Goal: Task Accomplishment & Management: Use online tool/utility

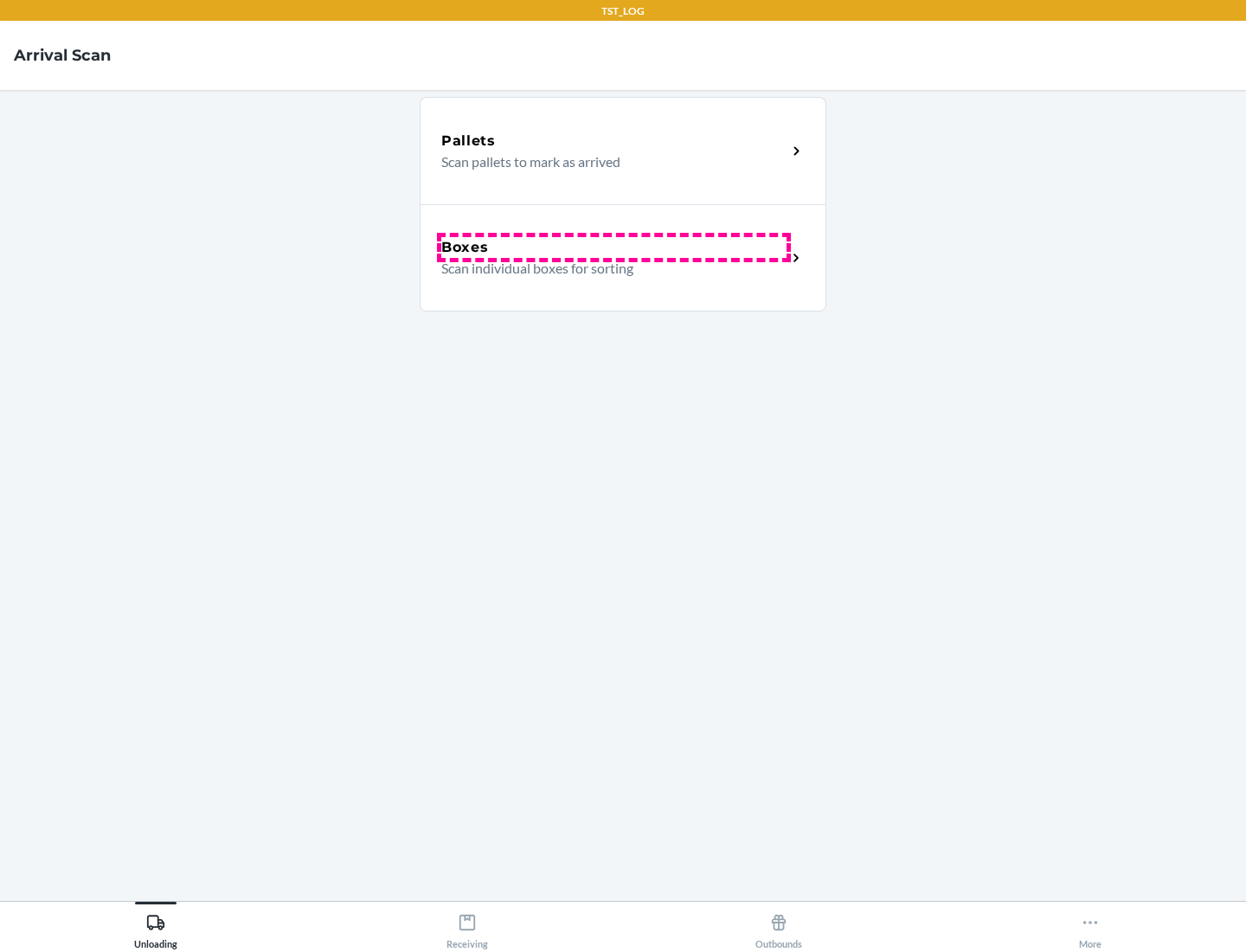
click at [613, 247] on div "Boxes" at bounding box center [614, 247] width 345 height 21
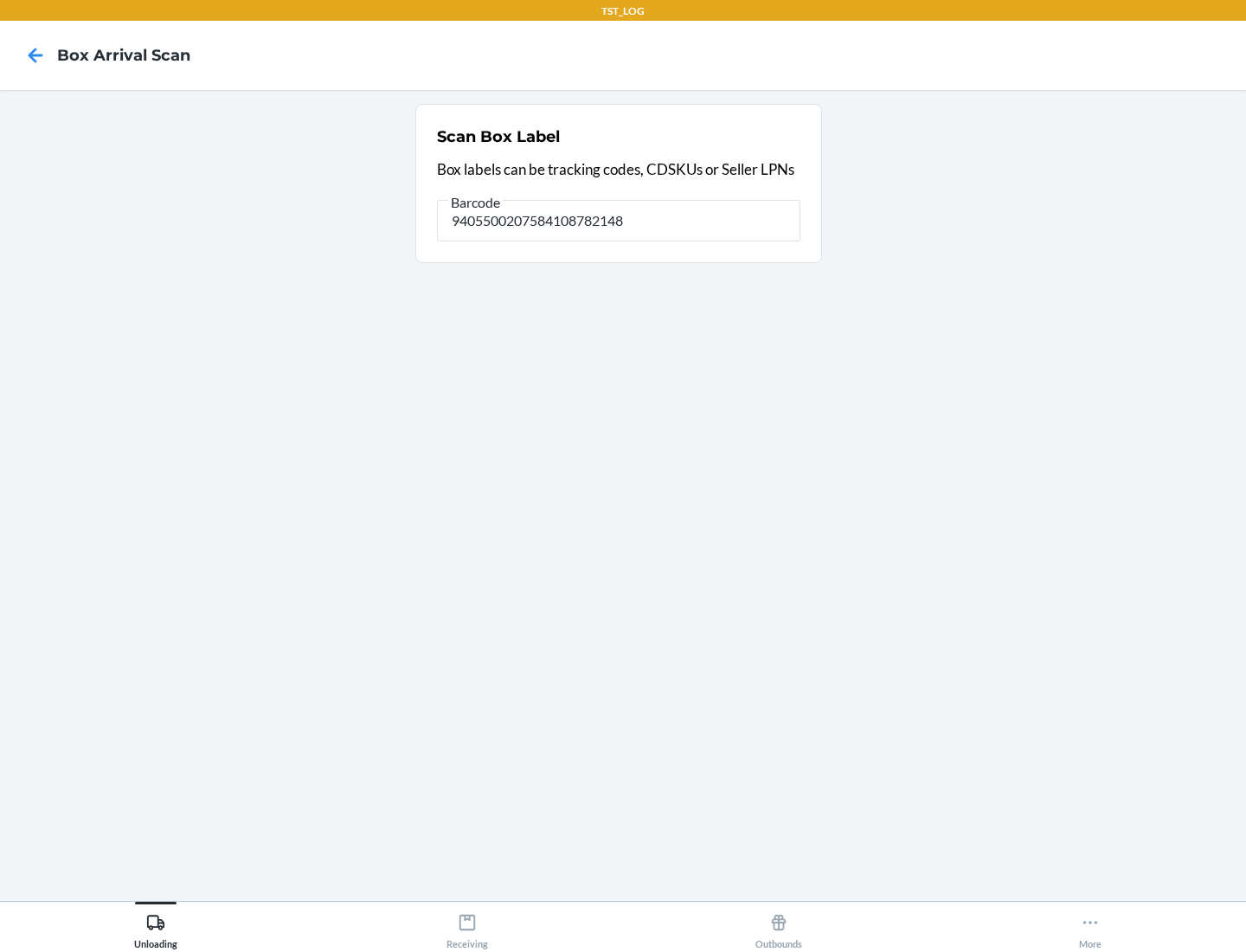
type input "9405500207584108782148"
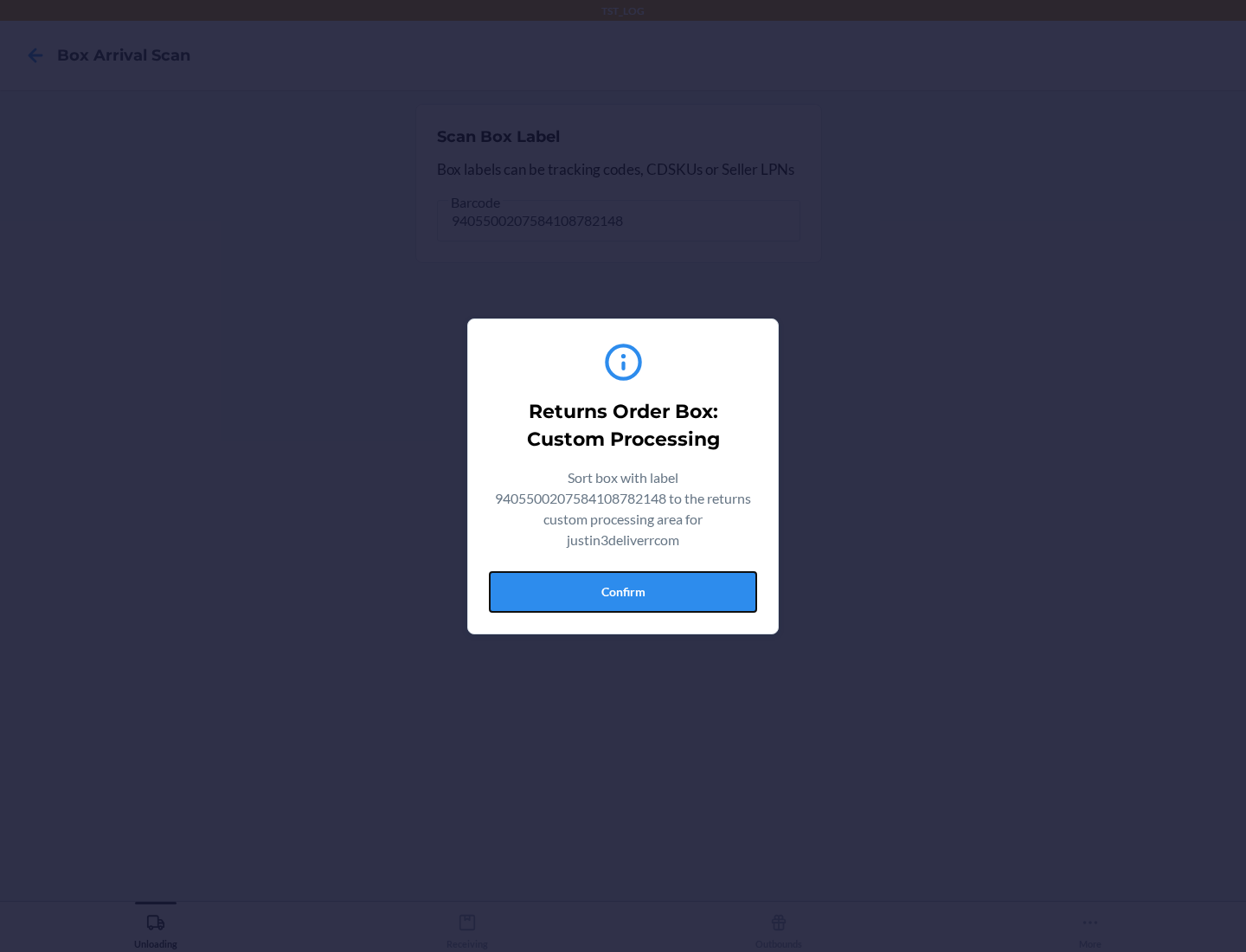
click at [623, 591] on button "Confirm" at bounding box center [623, 591] width 268 height 42
